Goal: Information Seeking & Learning: Find specific fact

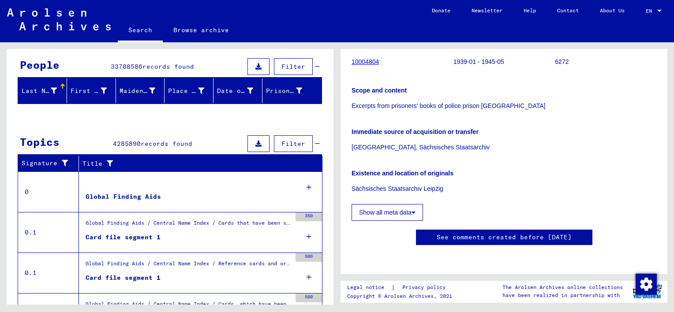
scroll to position [168, 0]
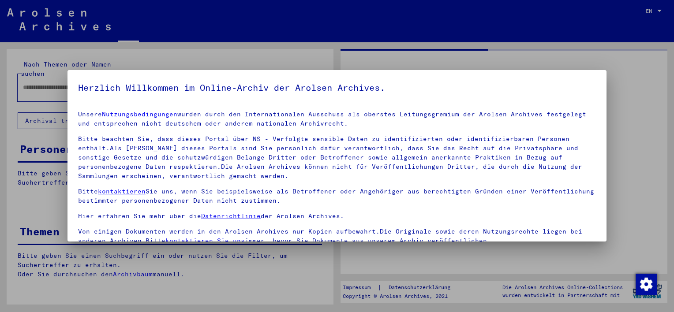
type input "********"
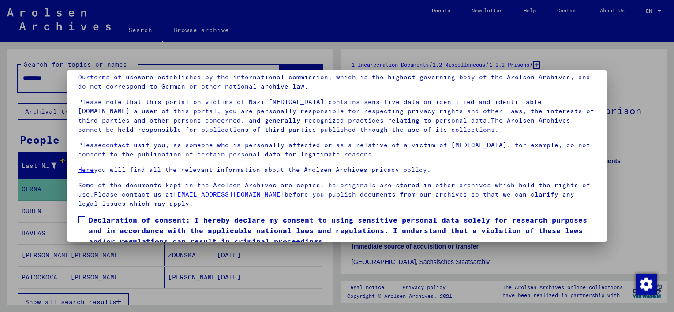
scroll to position [73, 0]
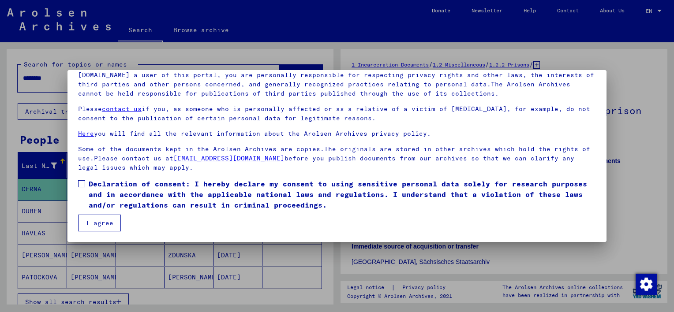
drag, startPoint x: 76, startPoint y: 183, endPoint x: 78, endPoint y: 188, distance: 5.0
click at [76, 183] on mat-dialog-content "Our terms of use were established by the international commission, which is the…" at bounding box center [336, 130] width 539 height 201
click at [82, 184] on span at bounding box center [81, 183] width 7 height 7
click at [103, 228] on button "I agree" at bounding box center [99, 223] width 43 height 17
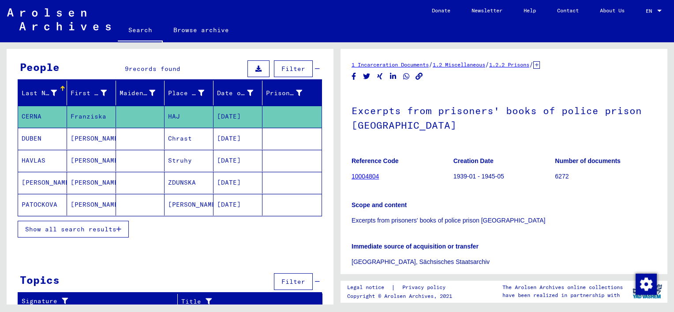
scroll to position [75, 0]
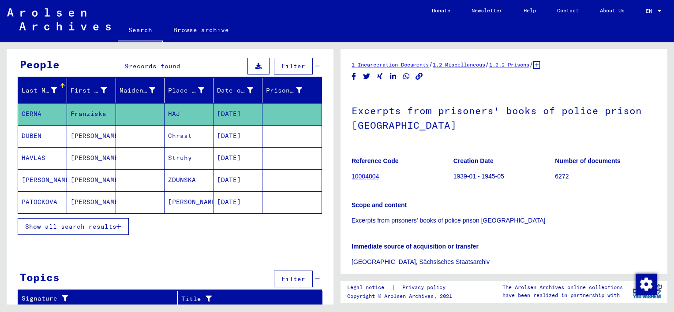
click at [108, 223] on span "Show all search results" at bounding box center [70, 227] width 91 height 8
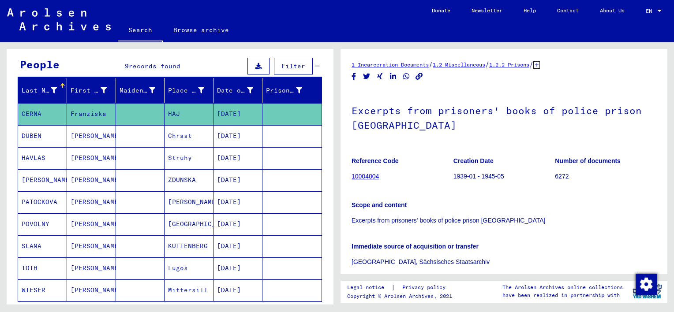
scroll to position [120, 0]
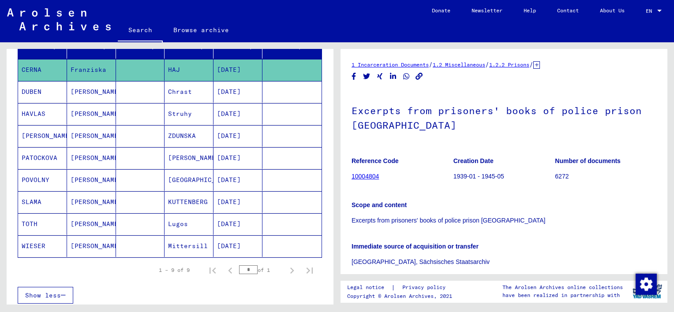
click at [128, 246] on mat-cell at bounding box center [140, 246] width 49 height 22
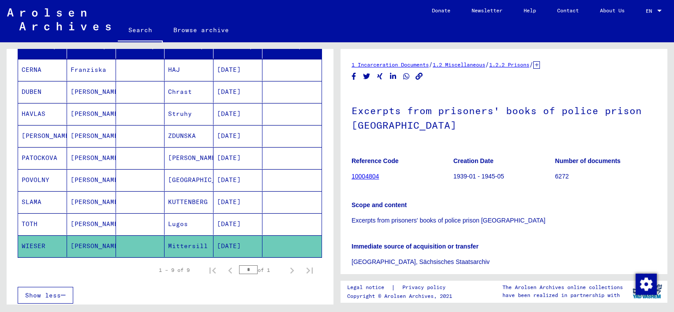
click at [128, 246] on mat-cell at bounding box center [140, 246] width 49 height 22
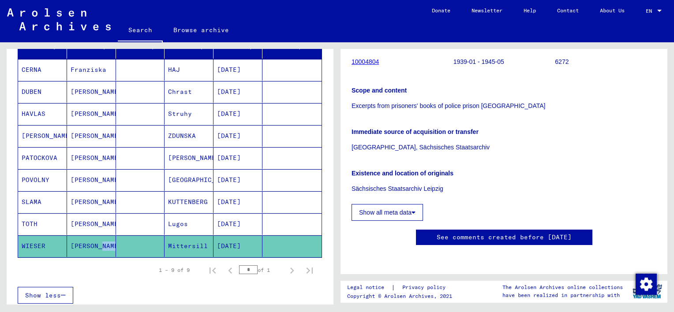
scroll to position [176, 0]
click at [35, 243] on mat-cell "WIESER" at bounding box center [42, 246] width 49 height 22
click at [242, 243] on mat-cell "[DATE]" at bounding box center [237, 246] width 49 height 22
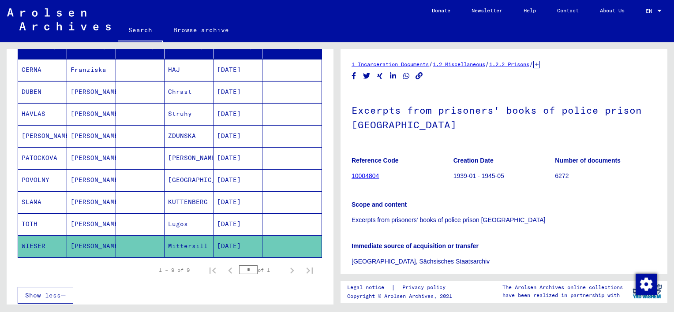
scroll to position [0, 0]
